Goal: Check status: Check status

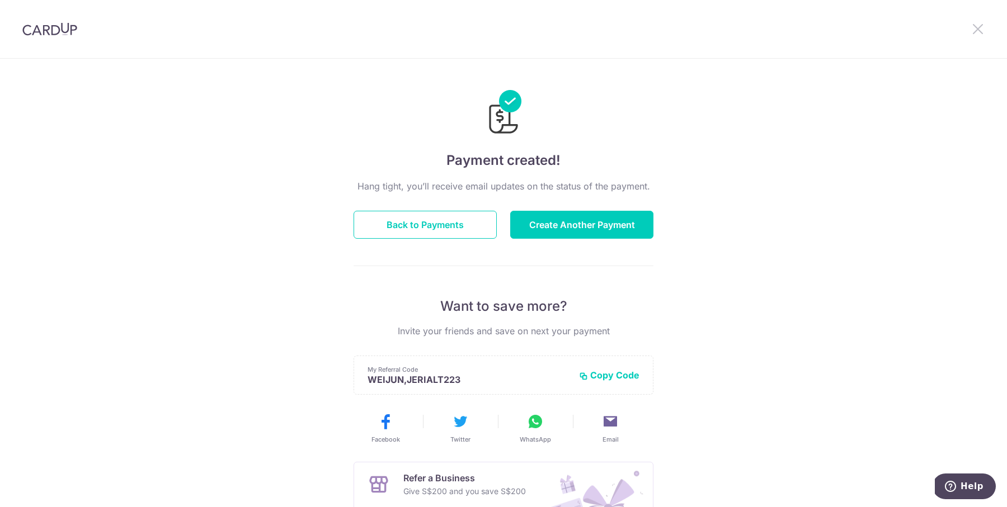
click at [805, 29] on icon at bounding box center [977, 29] width 13 height 14
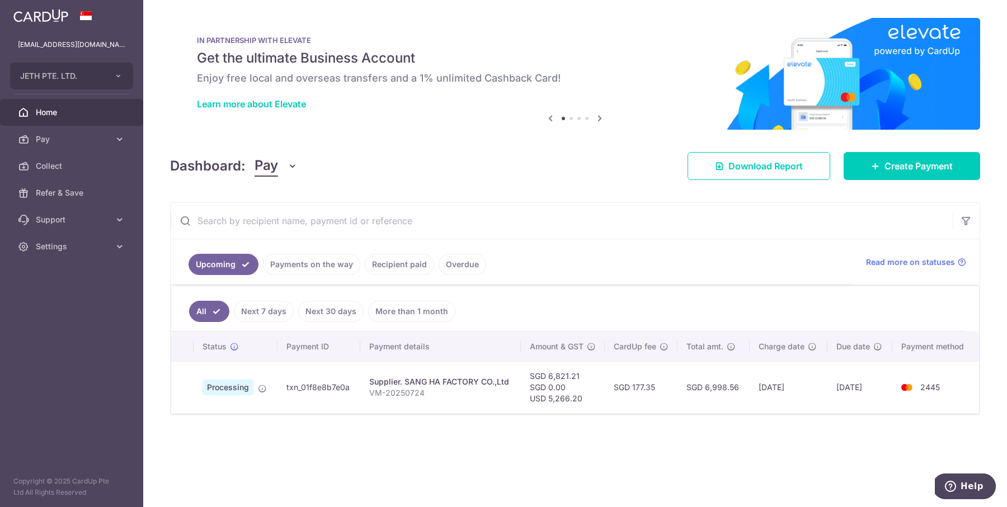
click at [332, 385] on td "txn_01f8e8b7e0a" at bounding box center [318, 387] width 83 height 52
copy tr "txn_01f8e8b7e0a"
click at [694, 141] on div "× Pause Schedule Pause all future payments in this series Pause just this one p…" at bounding box center [575, 253] width 864 height 507
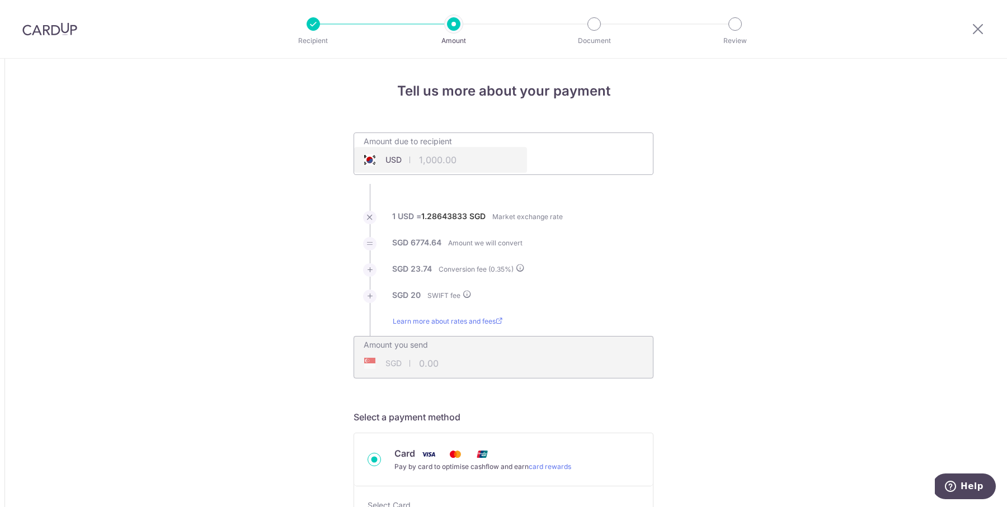
click at [55, 32] on img at bounding box center [49, 28] width 55 height 13
